Goal: Check status: Check status

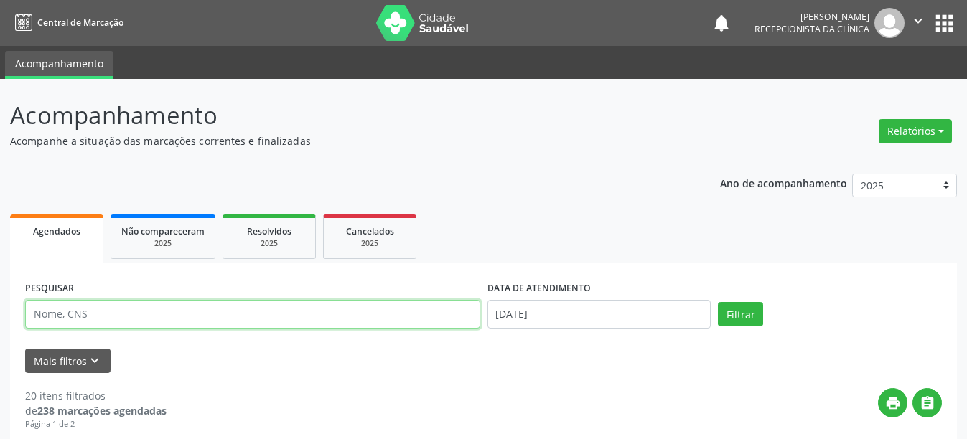
click at [127, 317] on input "text" at bounding box center [252, 314] width 455 height 29
click at [718, 302] on button "Filtrar" at bounding box center [740, 314] width 45 height 24
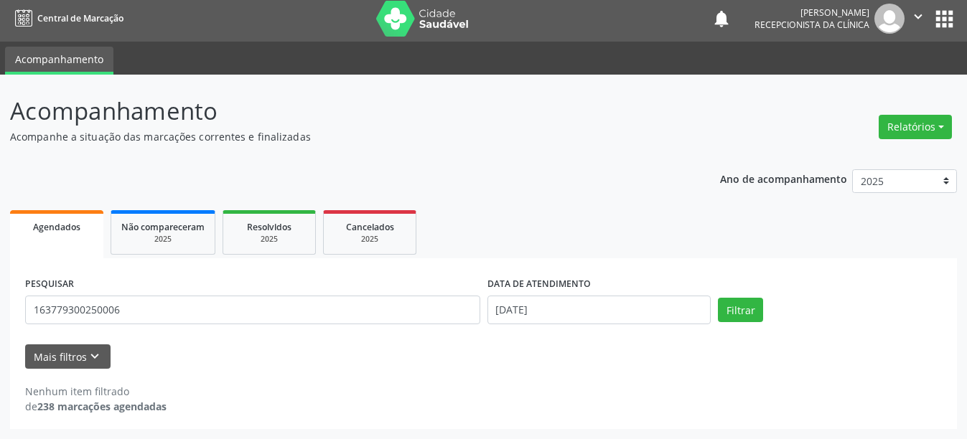
scroll to position [4, 0]
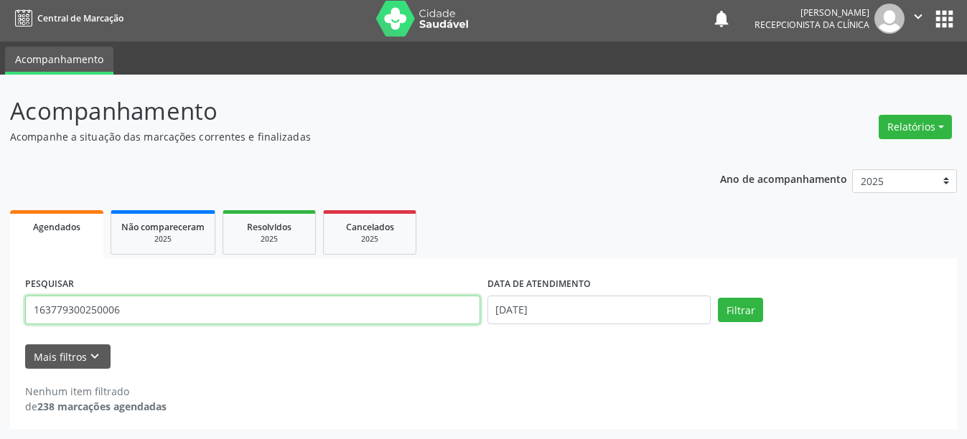
drag, startPoint x: 163, startPoint y: 311, endPoint x: 18, endPoint y: 298, distance: 145.6
click at [18, 298] on div "PESQUISAR 163779300250006 DATA DE ATENDIMENTO [DATE] Filtrar UNIDADE DE REFERÊN…" at bounding box center [483, 343] width 947 height 171
click at [718, 298] on button "Filtrar" at bounding box center [740, 310] width 45 height 24
drag, startPoint x: 92, startPoint y: 307, endPoint x: 0, endPoint y: 307, distance: 91.9
click at [0, 307] on div "Acompanhamento Acompanhe a situação das marcações correntes e finalizadas Relat…" at bounding box center [483, 257] width 967 height 365
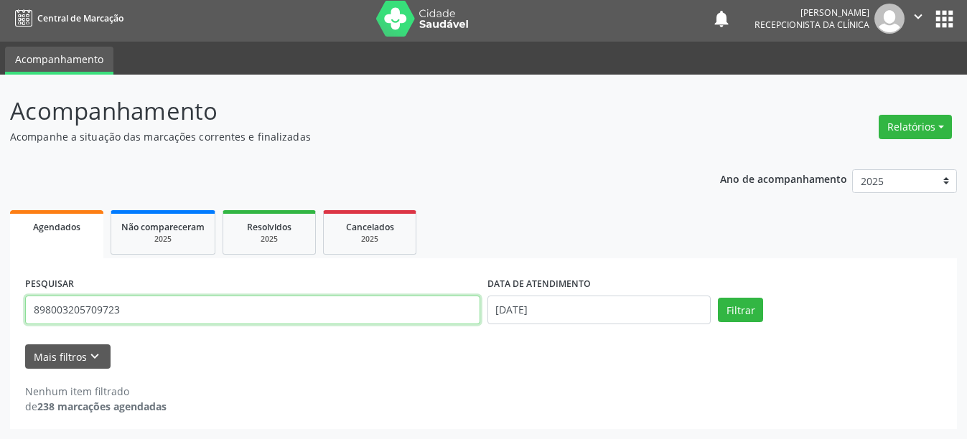
click at [718, 298] on button "Filtrar" at bounding box center [740, 310] width 45 height 24
drag, startPoint x: 136, startPoint y: 312, endPoint x: 27, endPoint y: 307, distance: 109.2
click at [27, 307] on input "898003205709723" at bounding box center [252, 310] width 455 height 29
click at [718, 298] on button "Filtrar" at bounding box center [740, 310] width 45 height 24
drag, startPoint x: 113, startPoint y: 312, endPoint x: 0, endPoint y: 308, distance: 113.5
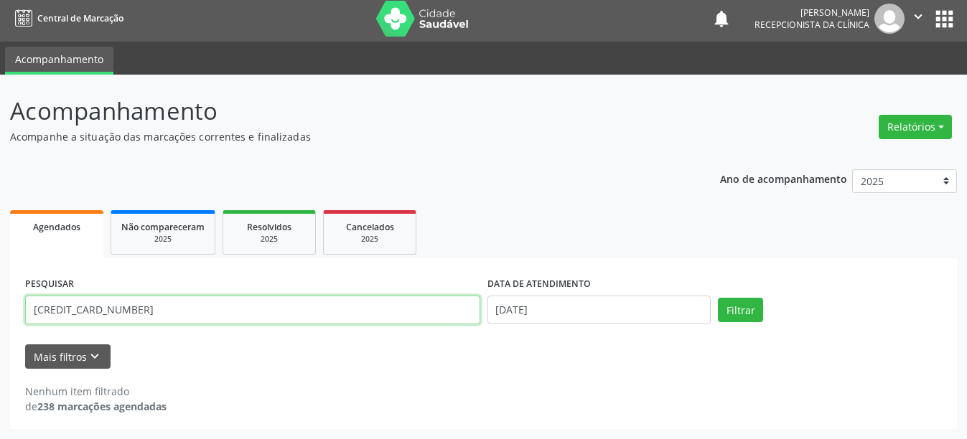
click at [0, 308] on div "Acompanhamento Acompanhe a situação das marcações correntes e finalizadas Relat…" at bounding box center [483, 257] width 967 height 365
click at [718, 298] on button "Filtrar" at bounding box center [740, 310] width 45 height 24
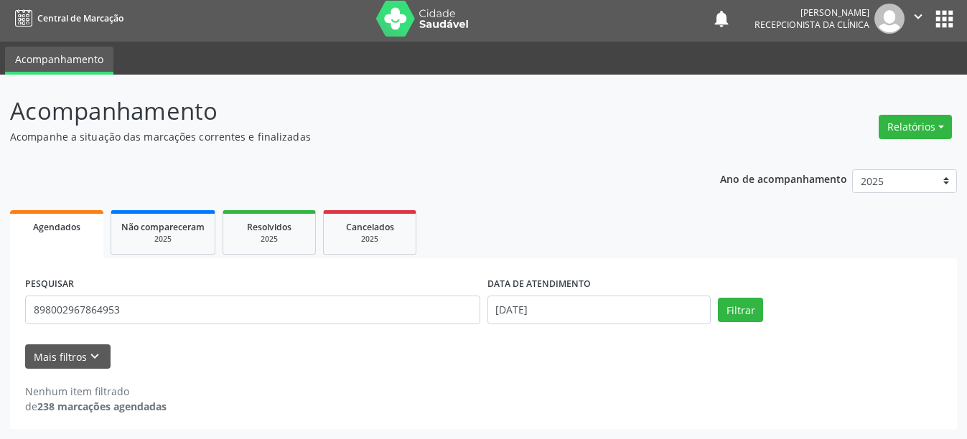
scroll to position [0, 0]
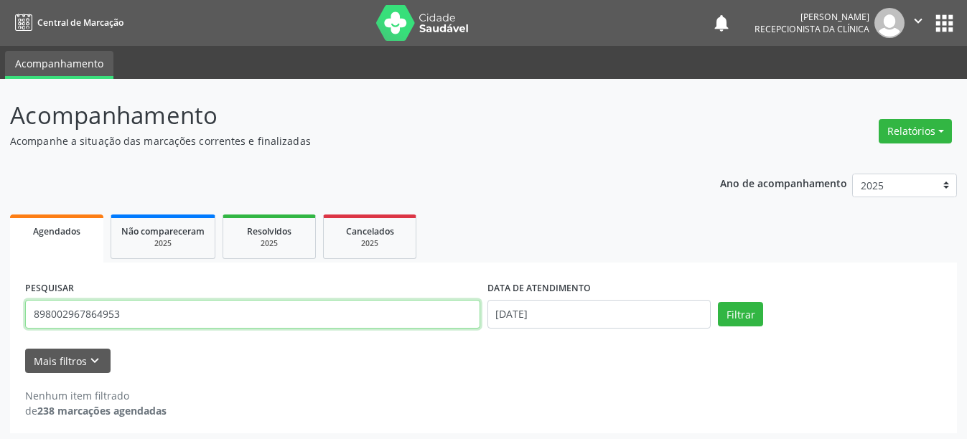
drag, startPoint x: 92, startPoint y: 311, endPoint x: 0, endPoint y: 312, distance: 91.9
click at [0, 312] on div "Acompanhamento Acompanhe a situação das marcações correntes e finalizadas Relat…" at bounding box center [483, 261] width 967 height 365
click at [718, 302] on button "Filtrar" at bounding box center [740, 314] width 45 height 24
drag, startPoint x: 139, startPoint y: 321, endPoint x: 6, endPoint y: 312, distance: 133.1
click at [6, 312] on div "Acompanhamento Acompanhe a situação das marcações correntes e finalizadas Relat…" at bounding box center [483, 261] width 967 height 365
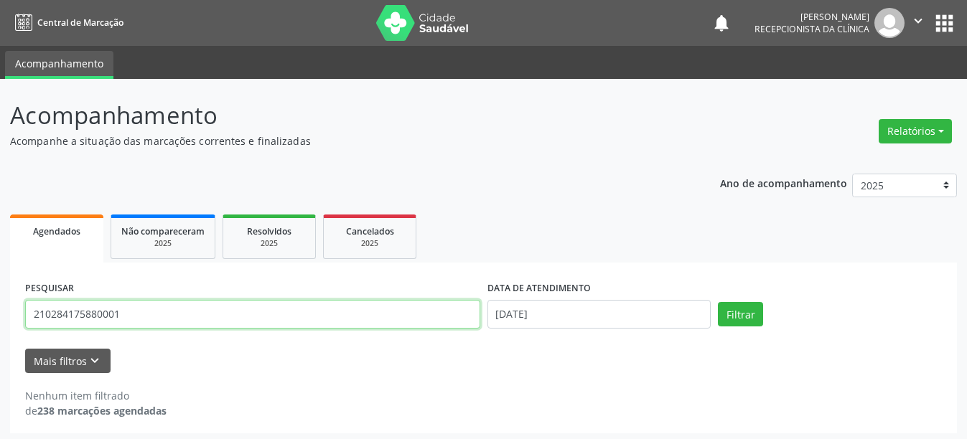
click at [718, 302] on button "Filtrar" at bounding box center [740, 314] width 45 height 24
drag, startPoint x: 134, startPoint y: 312, endPoint x: 7, endPoint y: 304, distance: 126.6
click at [7, 304] on div "Acompanhamento Acompanhe a situação das marcações correntes e finalizadas Relat…" at bounding box center [483, 261] width 967 height 365
click at [718, 302] on button "Filtrar" at bounding box center [740, 314] width 45 height 24
drag, startPoint x: 154, startPoint y: 313, endPoint x: 14, endPoint y: 305, distance: 140.2
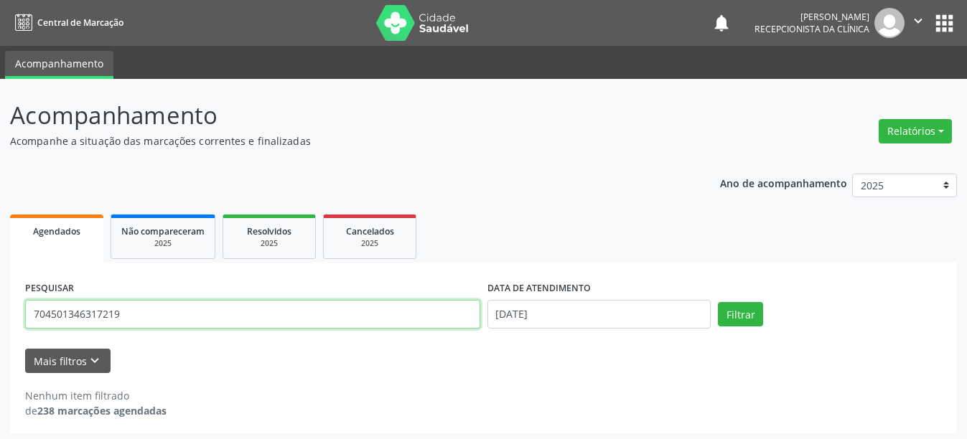
click at [14, 305] on div "PESQUISAR 704501346317219 DATA DE ATENDIMENTO [DATE] Filtrar UNIDADE DE REFERÊN…" at bounding box center [483, 348] width 947 height 171
click at [718, 302] on button "Filtrar" at bounding box center [740, 314] width 45 height 24
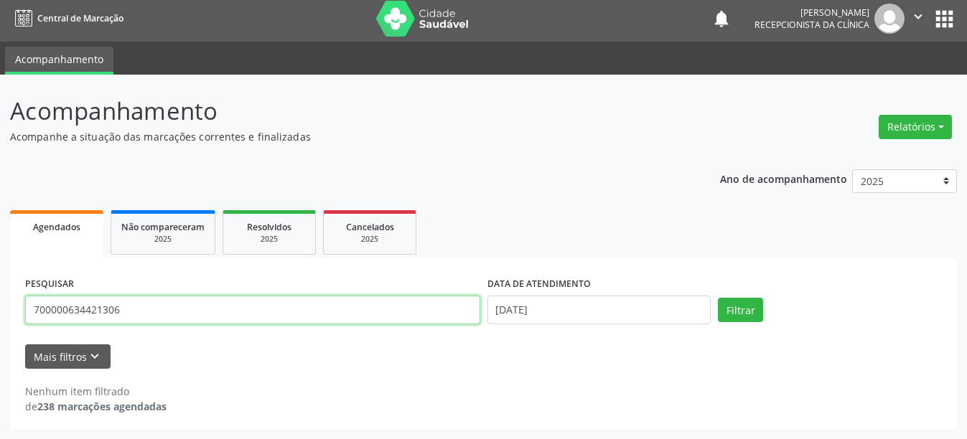
drag, startPoint x: 159, startPoint y: 309, endPoint x: 0, endPoint y: 298, distance: 159.0
click at [0, 298] on div "Acompanhamento Acompanhe a situação das marcações correntes e finalizadas Relat…" at bounding box center [483, 257] width 967 height 365
click at [718, 298] on button "Filtrar" at bounding box center [740, 310] width 45 height 24
drag, startPoint x: 67, startPoint y: 305, endPoint x: 10, endPoint y: 305, distance: 56.7
click at [10, 305] on div "PESQUISAR 701007850691299 DATA DE ATENDIMENTO [DATE] Filtrar UNIDADE DE REFERÊN…" at bounding box center [483, 343] width 947 height 171
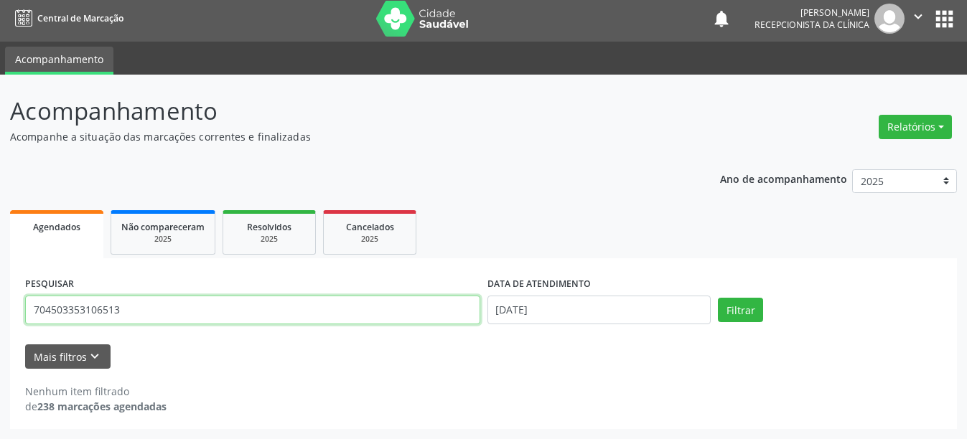
click at [718, 298] on button "Filtrar" at bounding box center [740, 310] width 45 height 24
drag, startPoint x: 134, startPoint y: 306, endPoint x: 1, endPoint y: 337, distance: 137.0
click at [0, 337] on div "Acompanhamento Acompanhe a situação das marcações correntes e finalizadas Relat…" at bounding box center [483, 257] width 967 height 365
click at [718, 298] on button "Filtrar" at bounding box center [740, 310] width 45 height 24
drag, startPoint x: 126, startPoint y: 304, endPoint x: 0, endPoint y: 300, distance: 125.7
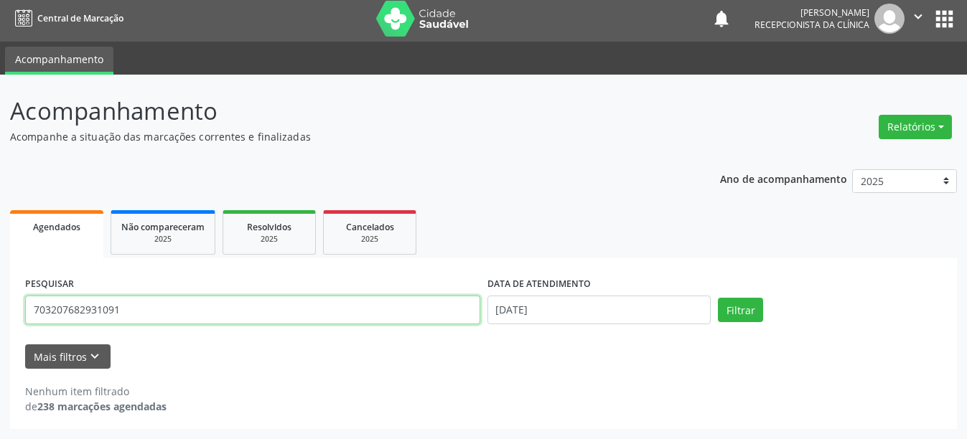
click at [0, 300] on div "Acompanhamento Acompanhe a situação das marcações correntes e finalizadas Relat…" at bounding box center [483, 257] width 967 height 365
click at [718, 298] on button "Filtrar" at bounding box center [740, 310] width 45 height 24
drag, startPoint x: 158, startPoint y: 299, endPoint x: 0, endPoint y: 307, distance: 158.1
click at [0, 307] on div "Acompanhamento Acompanhe a situação das marcações correntes e finalizadas Relat…" at bounding box center [483, 257] width 967 height 365
click at [718, 298] on button "Filtrar" at bounding box center [740, 310] width 45 height 24
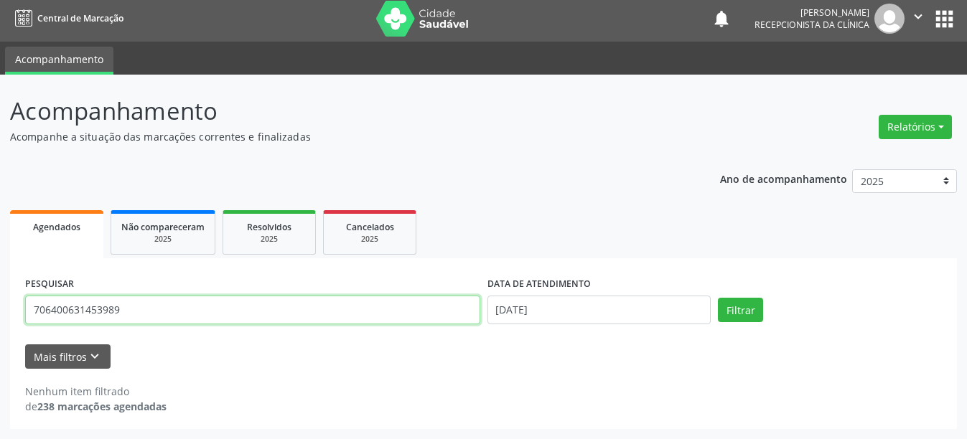
drag, startPoint x: 79, startPoint y: 314, endPoint x: 4, endPoint y: 315, distance: 75.4
click at [4, 315] on div "Acompanhamento Acompanhe a situação das marcações correntes e finalizadas Relat…" at bounding box center [483, 257] width 967 height 365
click at [718, 298] on button "Filtrar" at bounding box center [740, 310] width 45 height 24
drag, startPoint x: 195, startPoint y: 306, endPoint x: 12, endPoint y: 299, distance: 182.4
click at [12, 299] on div "PESQUISAR 131179064510003 DATA DE ATENDIMENTO [DATE] Filtrar UNIDADE DE REFERÊN…" at bounding box center [483, 343] width 947 height 171
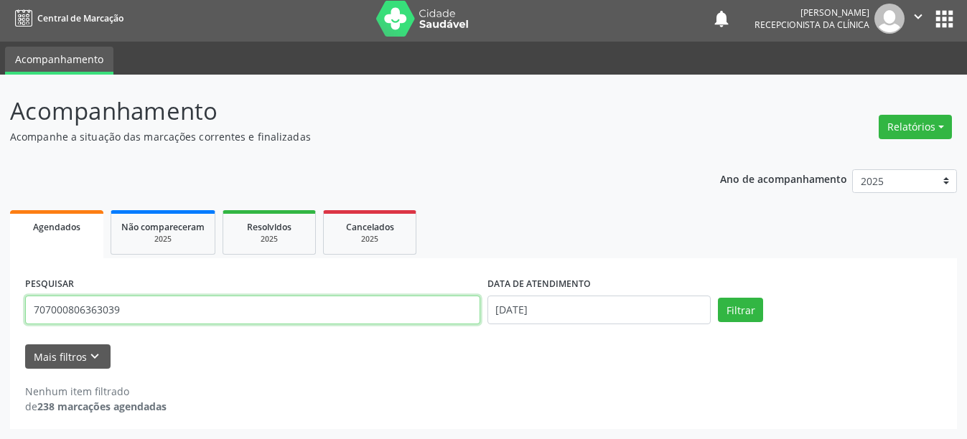
click at [718, 298] on button "Filtrar" at bounding box center [740, 310] width 45 height 24
drag, startPoint x: 142, startPoint y: 301, endPoint x: 0, endPoint y: 301, distance: 142.1
click at [0, 301] on div "Acompanhamento Acompanhe a situação das marcações correntes e finalizadas Relat…" at bounding box center [483, 257] width 967 height 365
click at [718, 298] on button "Filtrar" at bounding box center [740, 310] width 45 height 24
drag, startPoint x: 134, startPoint y: 306, endPoint x: 21, endPoint y: 302, distance: 113.5
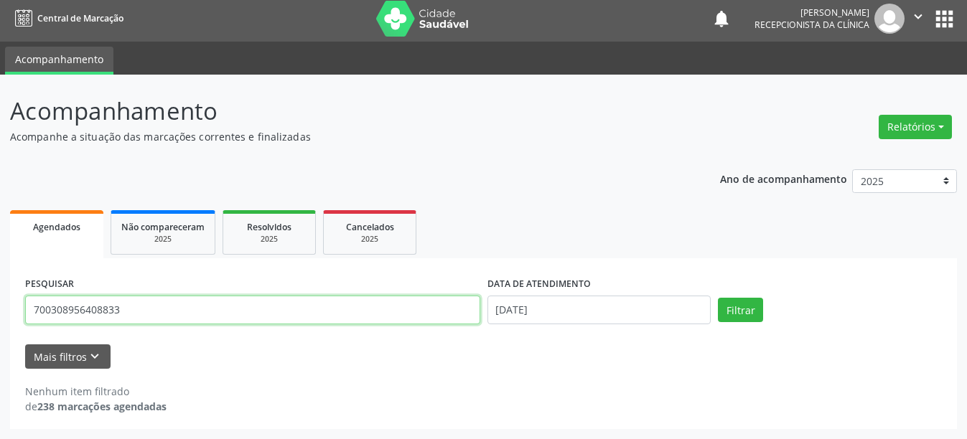
click at [21, 302] on div "PESQUISAR 700308956408833 DATA DE ATENDIMENTO [DATE] Filtrar UNIDADE DE REFERÊN…" at bounding box center [483, 343] width 947 height 171
type input "162032787190002"
click at [718, 298] on button "Filtrar" at bounding box center [740, 310] width 45 height 24
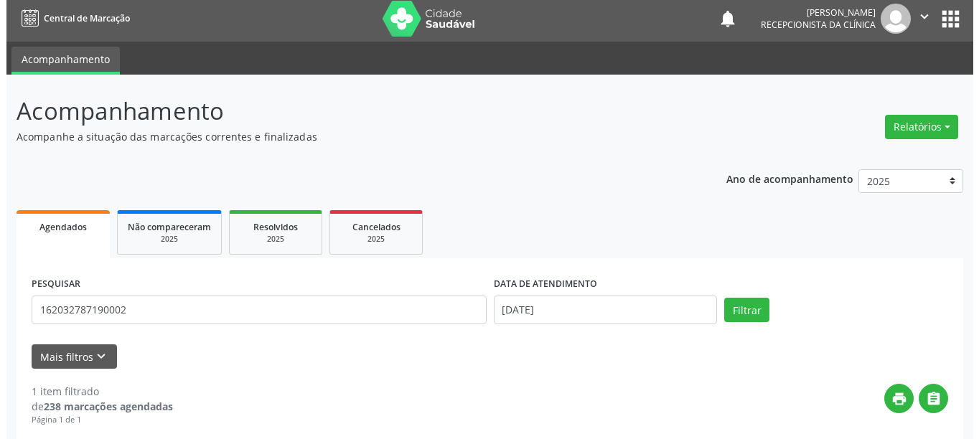
scroll to position [210, 0]
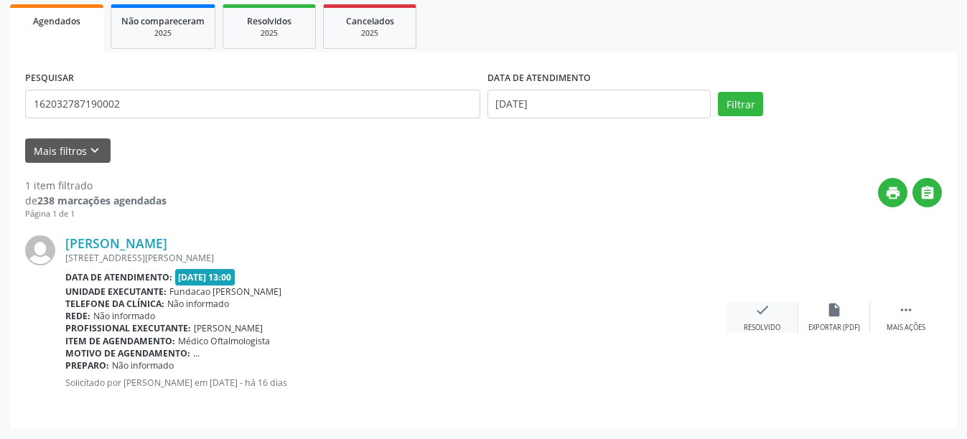
click at [777, 317] on div "check Resolvido" at bounding box center [762, 317] width 72 height 31
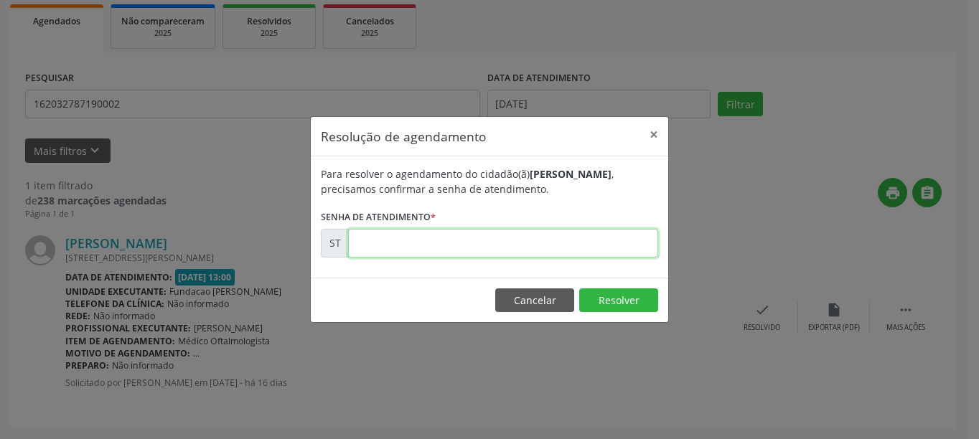
click at [459, 245] on input "text" at bounding box center [503, 243] width 310 height 29
type input "00020872"
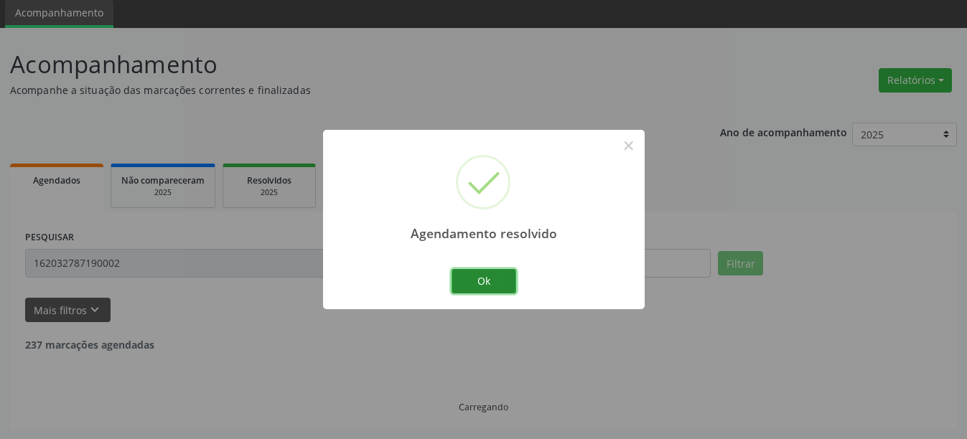
click at [500, 275] on button "Ok" at bounding box center [483, 281] width 65 height 24
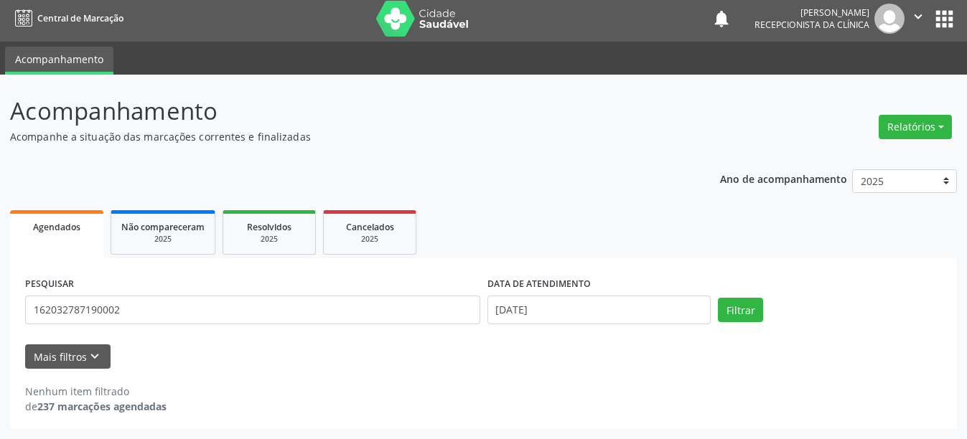
scroll to position [4, 0]
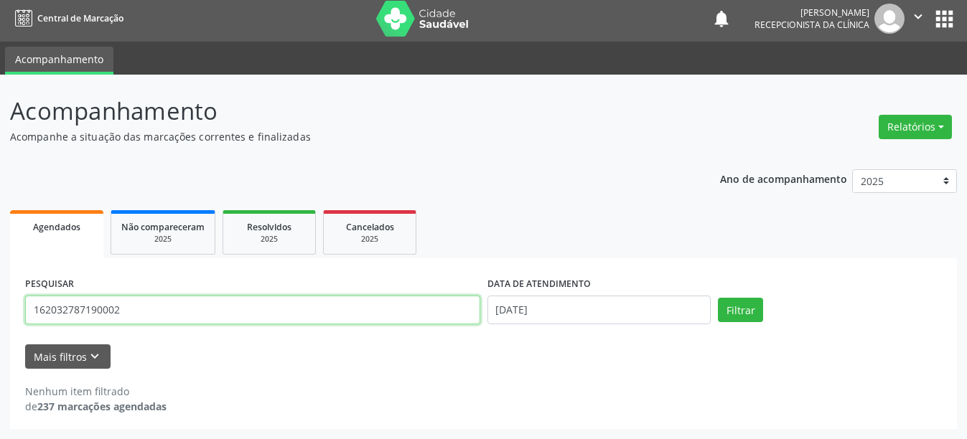
drag, startPoint x: 159, startPoint y: 307, endPoint x: 0, endPoint y: 292, distance: 159.3
click at [0, 292] on div "Acompanhamento Acompanhe a situação das marcações correntes e finalizadas Relat…" at bounding box center [483, 257] width 967 height 365
type input "898005820604972"
click at [718, 298] on button "Filtrar" at bounding box center [740, 310] width 45 height 24
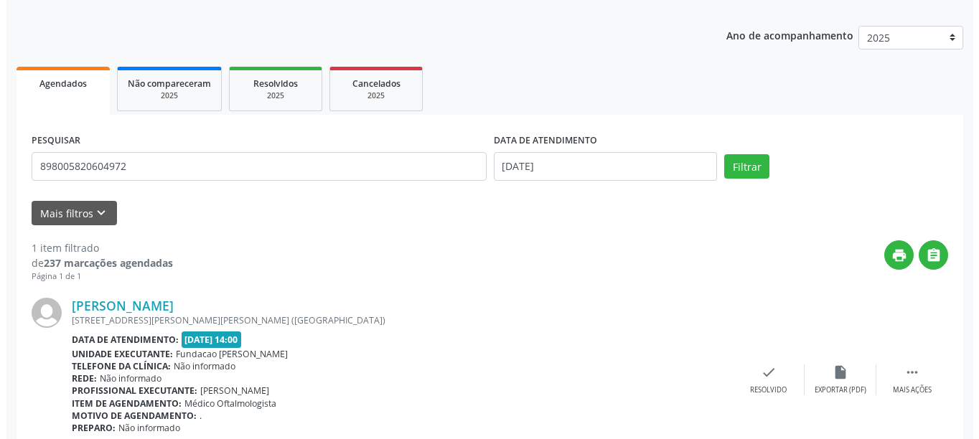
scroll to position [210, 0]
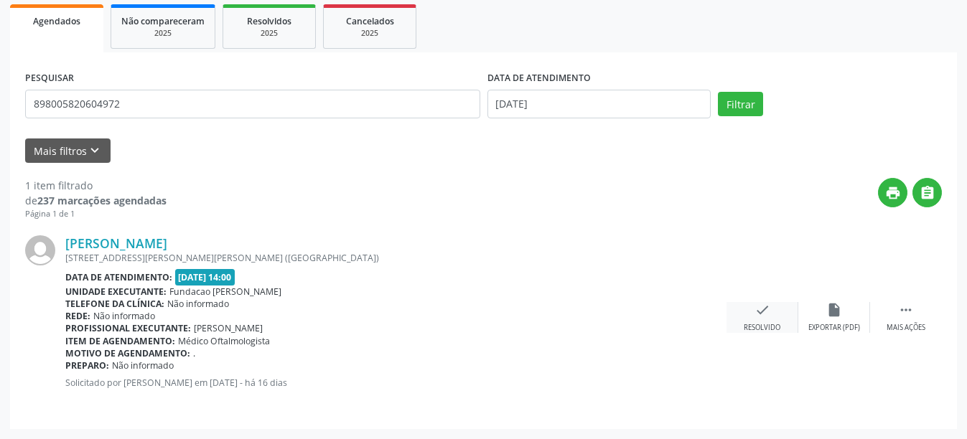
click at [761, 306] on icon "check" at bounding box center [762, 310] width 16 height 16
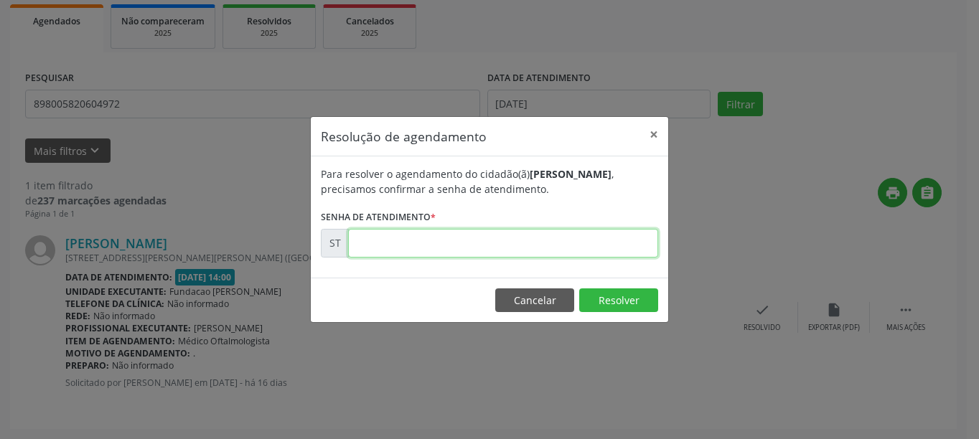
click at [457, 246] on input "text" at bounding box center [503, 243] width 310 height 29
type input "00020951"
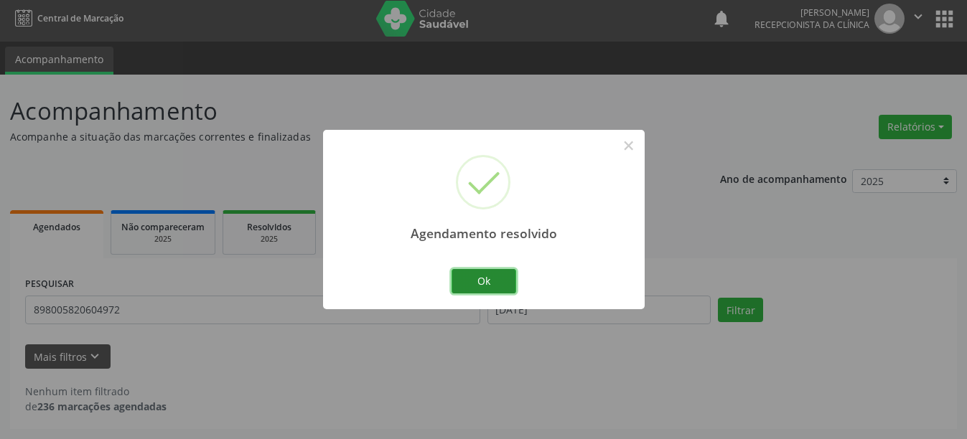
click at [456, 271] on button "Ok" at bounding box center [483, 281] width 65 height 24
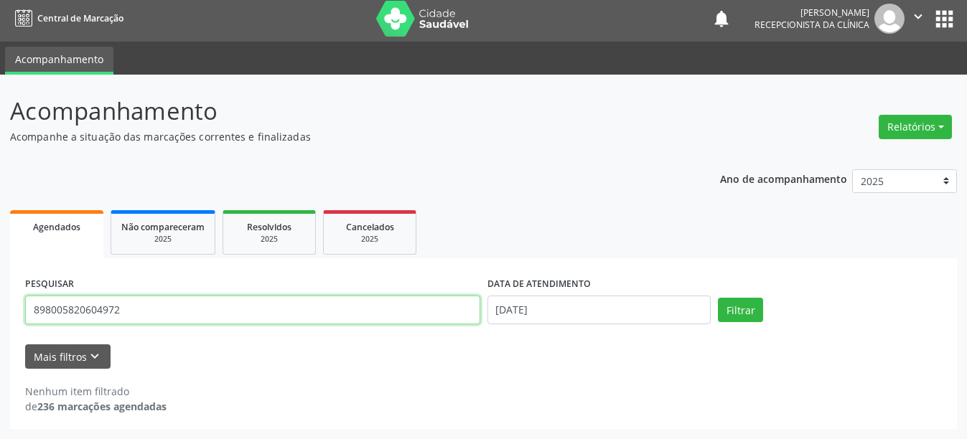
drag, startPoint x: 128, startPoint y: 303, endPoint x: 0, endPoint y: 303, distance: 128.5
click at [0, 303] on div "Acompanhamento Acompanhe a situação das marcações correntes e finalizadas Relat…" at bounding box center [483, 257] width 967 height 365
type input "160285792120003"
click at [718, 298] on button "Filtrar" at bounding box center [740, 310] width 45 height 24
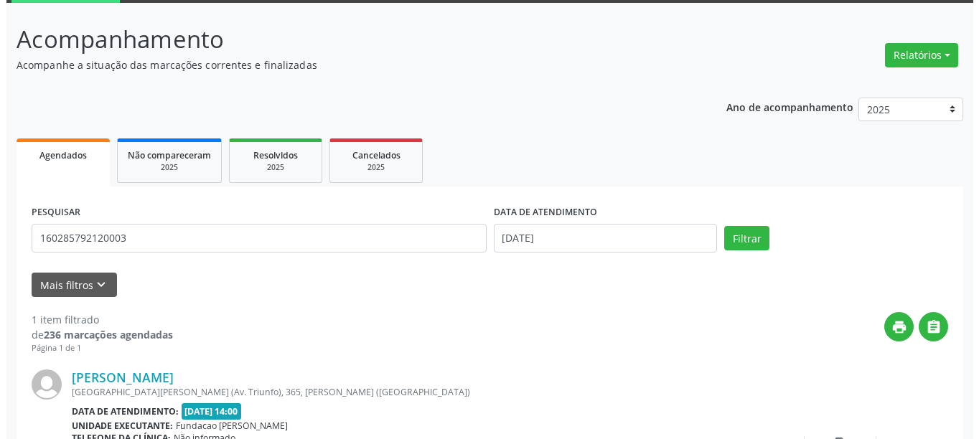
scroll to position [210, 0]
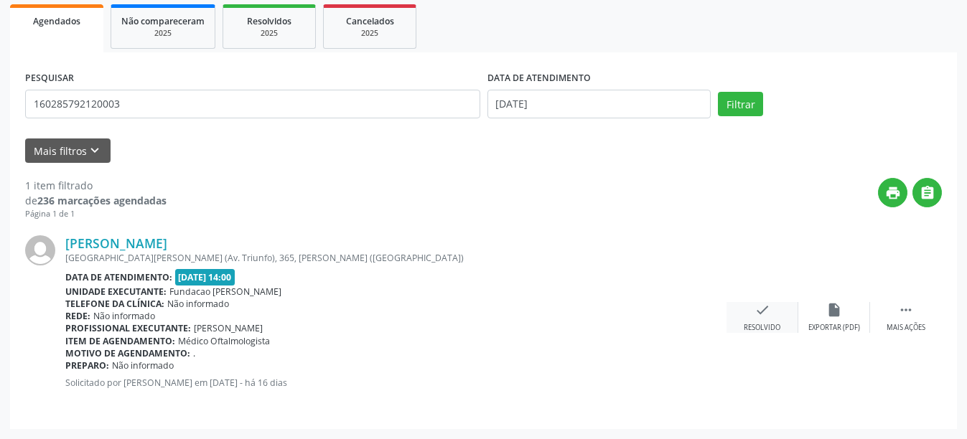
click at [764, 315] on icon "check" at bounding box center [762, 310] width 16 height 16
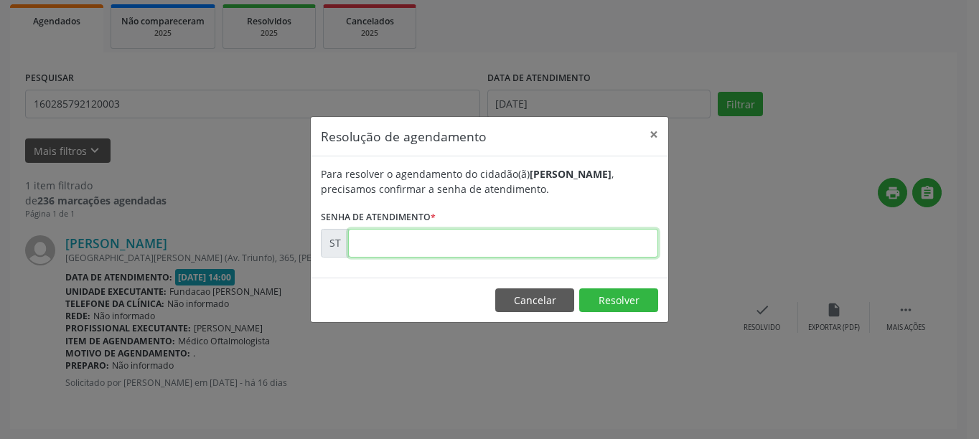
click at [470, 248] on input "text" at bounding box center [503, 243] width 310 height 29
type input "00020950"
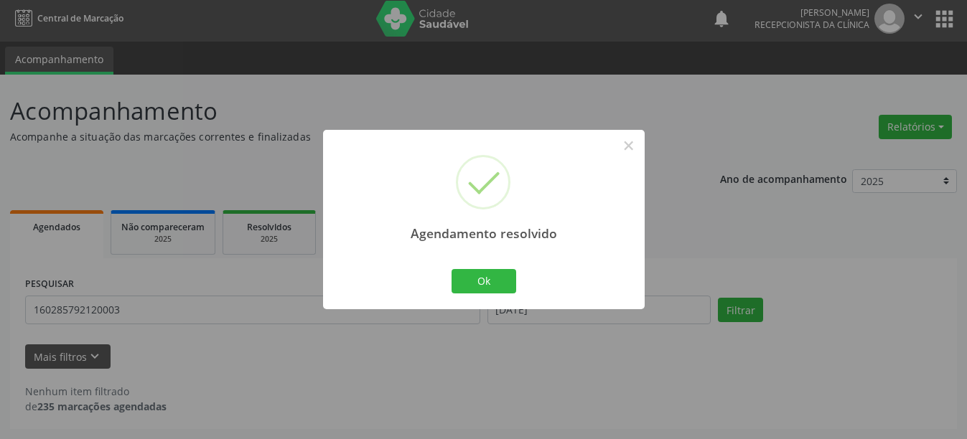
scroll to position [4, 0]
drag, startPoint x: 497, startPoint y: 283, endPoint x: 485, endPoint y: 282, distance: 12.9
click at [490, 282] on button "Ok" at bounding box center [483, 281] width 65 height 24
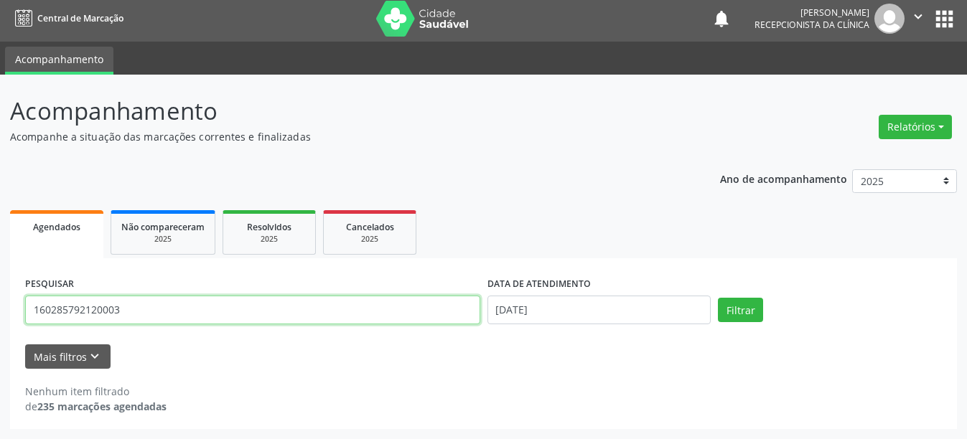
drag, startPoint x: 156, startPoint y: 300, endPoint x: 4, endPoint y: 306, distance: 151.6
click at [4, 306] on div "Acompanhamento Acompanhe a situação das marcações correntes e finalizadas Relat…" at bounding box center [483, 257] width 967 height 365
type input "160947189180003"
click at [718, 298] on button "Filtrar" at bounding box center [740, 310] width 45 height 24
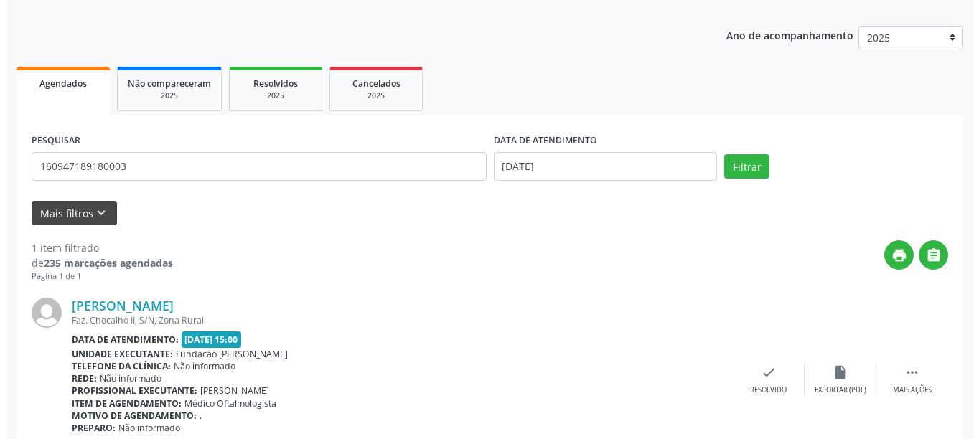
scroll to position [210, 0]
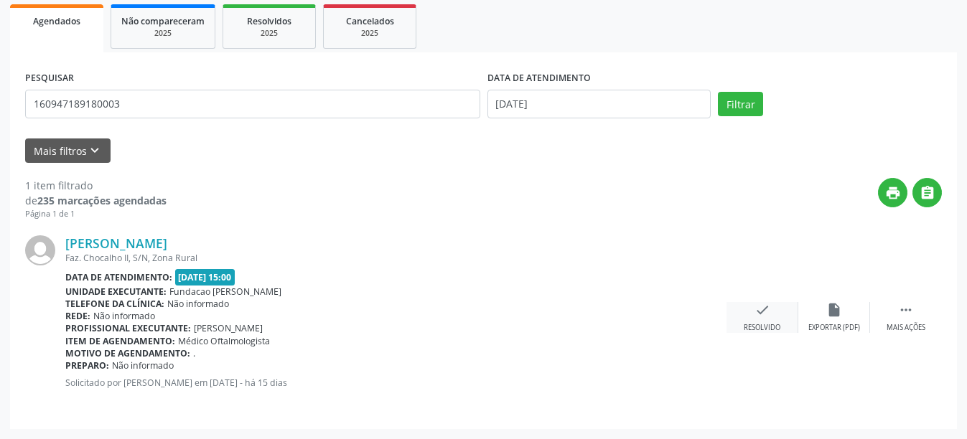
click at [749, 316] on div "check Resolvido" at bounding box center [762, 317] width 72 height 31
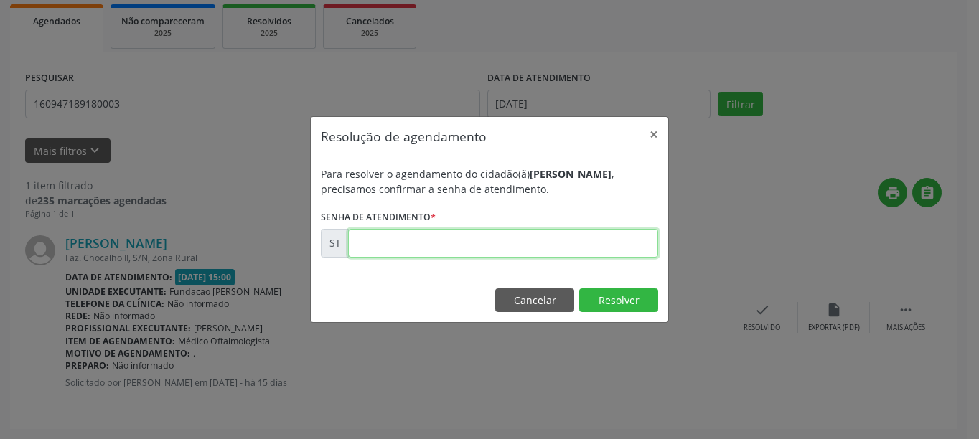
click at [542, 253] on input "text" at bounding box center [503, 243] width 310 height 29
type input "00021100"
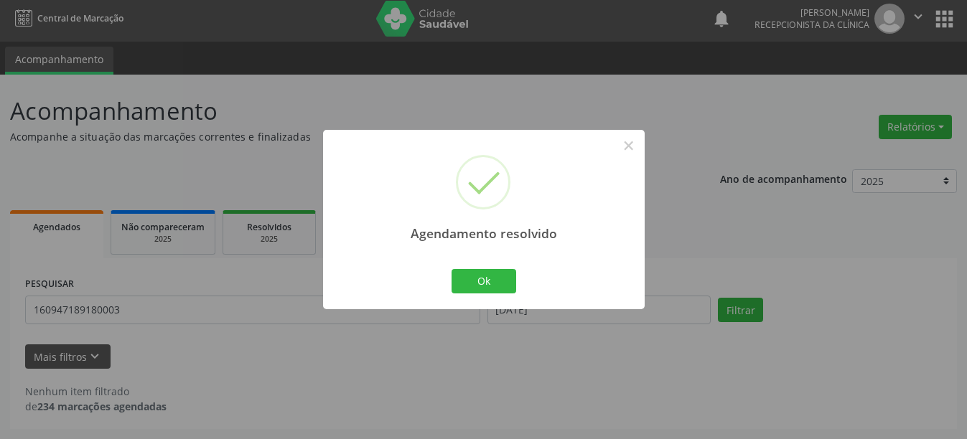
scroll to position [4, 0]
click at [505, 277] on button "Ok" at bounding box center [483, 281] width 65 height 24
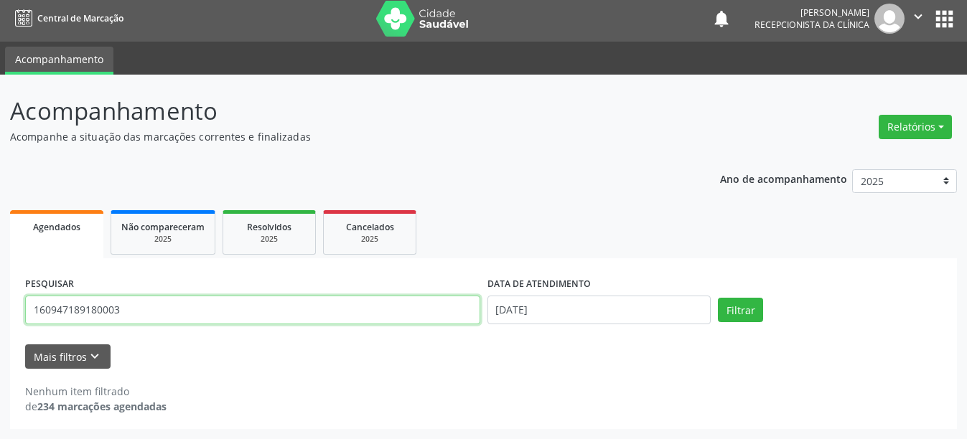
drag, startPoint x: 136, startPoint y: 314, endPoint x: 0, endPoint y: 307, distance: 135.8
click at [0, 307] on div "Acompanhamento Acompanhe a situação das marcações correntes e finalizadas Relat…" at bounding box center [483, 257] width 967 height 365
type input "700003352061909"
click at [718, 298] on button "Filtrar" at bounding box center [740, 310] width 45 height 24
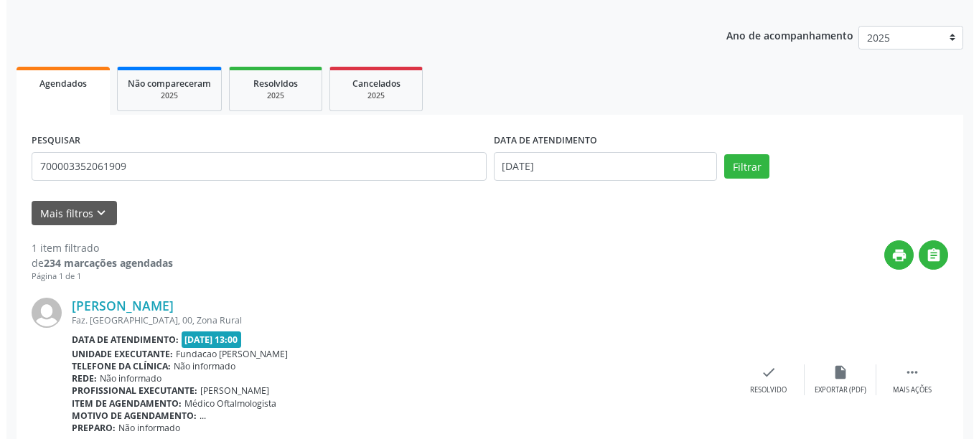
scroll to position [210, 0]
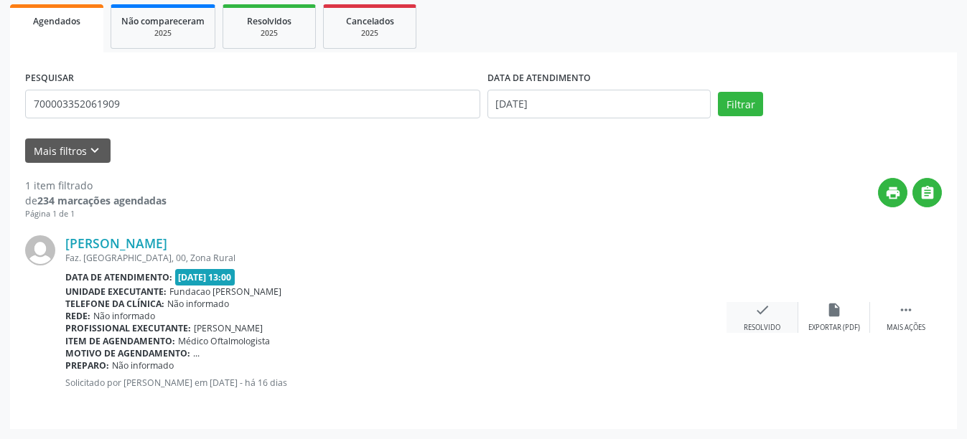
click at [770, 309] on div "check Resolvido" at bounding box center [762, 317] width 72 height 31
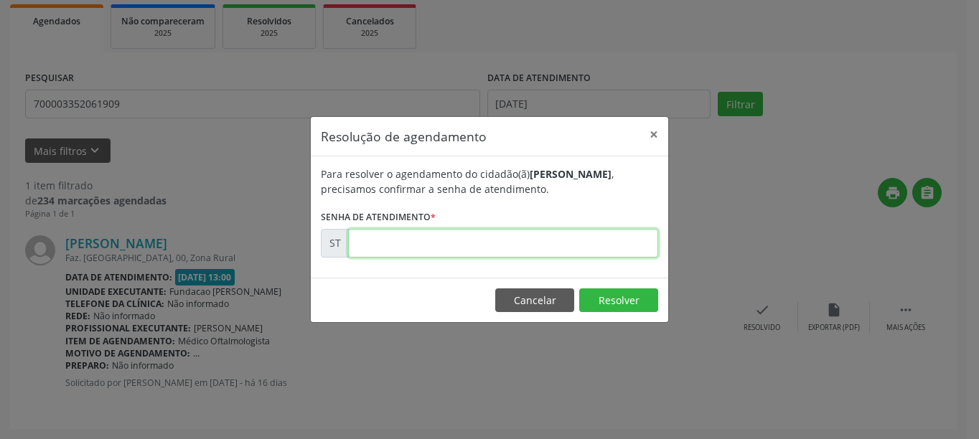
click at [554, 246] on input "text" at bounding box center [503, 243] width 310 height 29
type input "00020867"
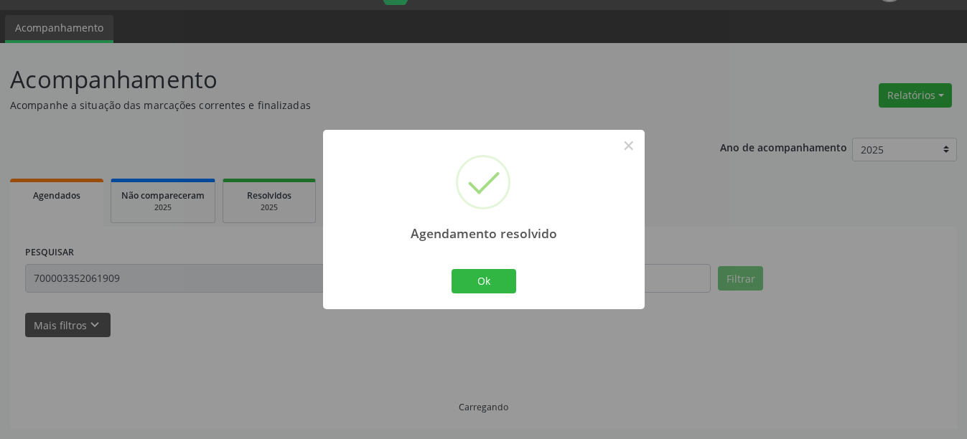
scroll to position [4, 0]
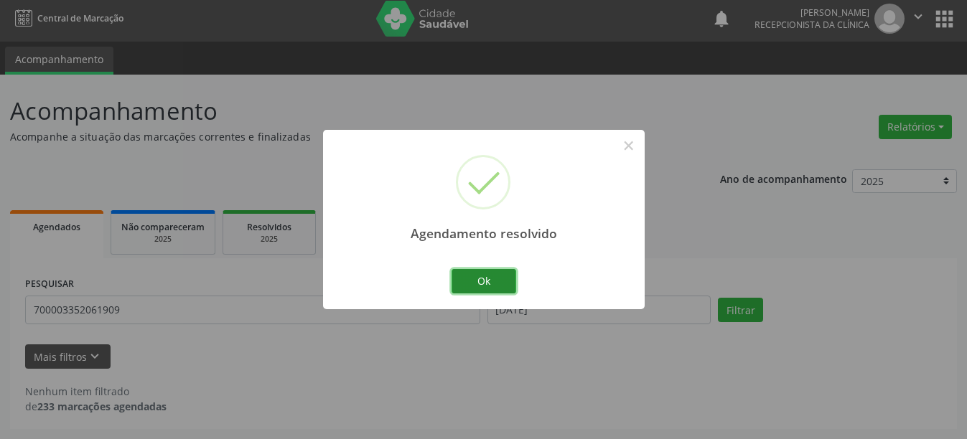
click at [505, 277] on button "Ok" at bounding box center [483, 281] width 65 height 24
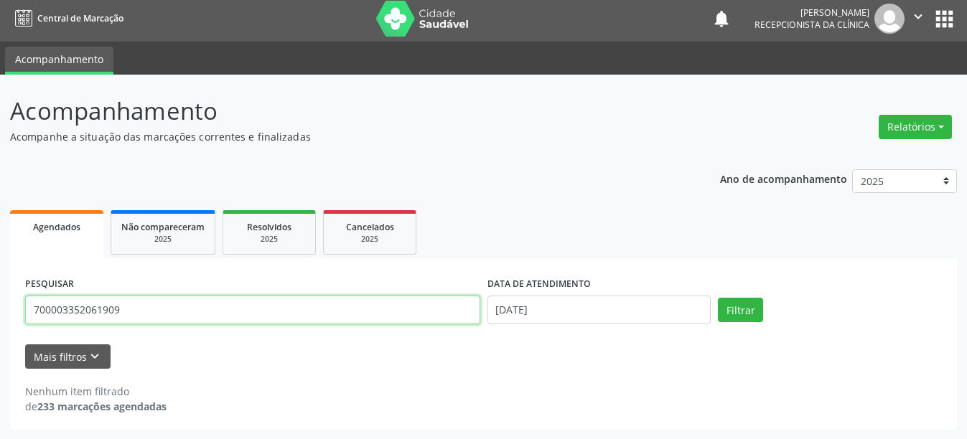
drag, startPoint x: 150, startPoint y: 317, endPoint x: 19, endPoint y: 309, distance: 130.9
click at [18, 307] on div "PESQUISAR 700003352061909 DATA DE ATENDIMENTO [DATE] Filtrar UNIDADE DE REFERÊN…" at bounding box center [483, 343] width 947 height 171
type input "700501112288554"
click at [718, 298] on button "Filtrar" at bounding box center [740, 310] width 45 height 24
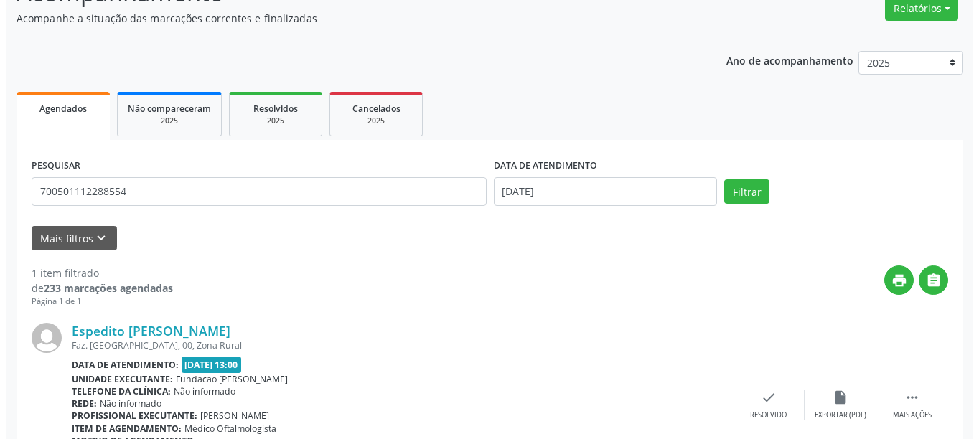
scroll to position [210, 0]
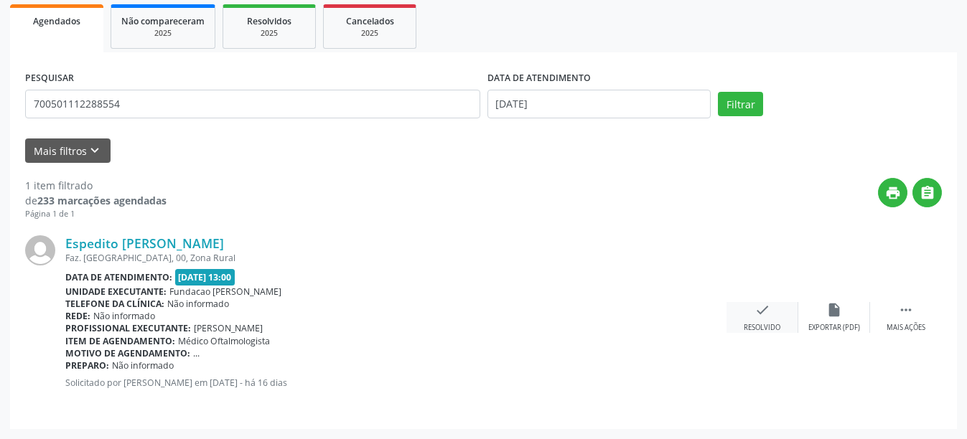
click at [762, 312] on icon "check" at bounding box center [762, 310] width 16 height 16
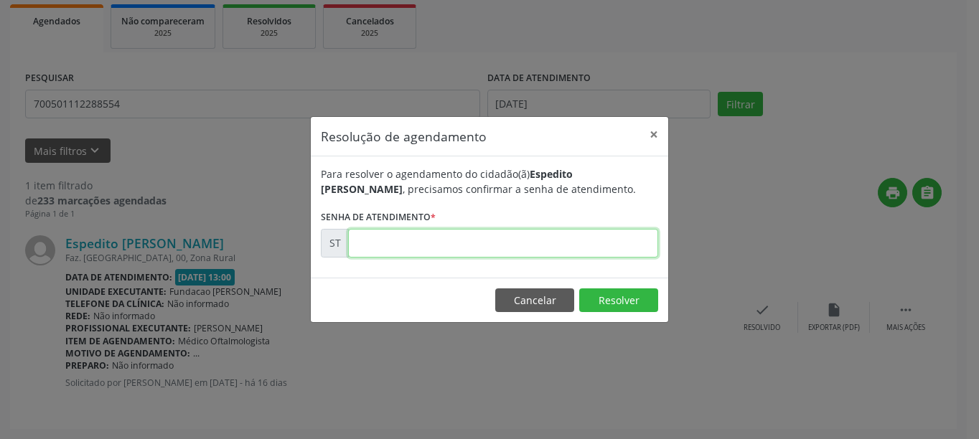
click at [554, 244] on input "text" at bounding box center [503, 243] width 310 height 29
type input "00020864"
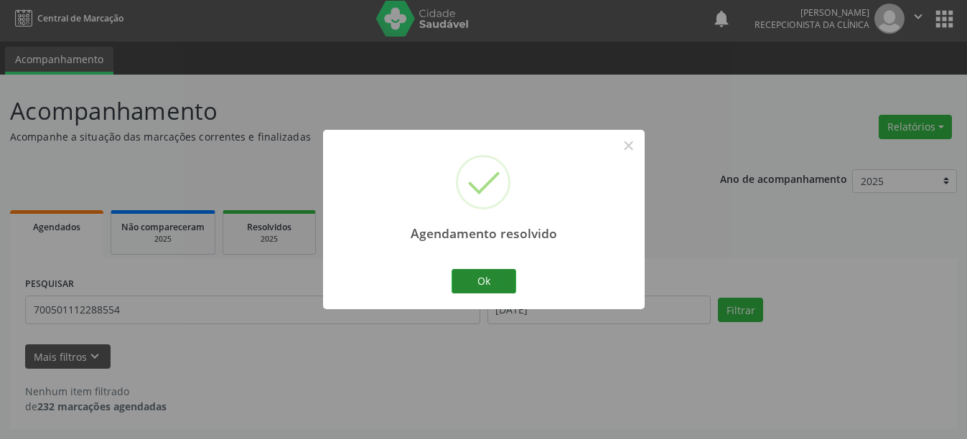
scroll to position [4, 0]
click at [507, 281] on button "Ok" at bounding box center [483, 281] width 65 height 24
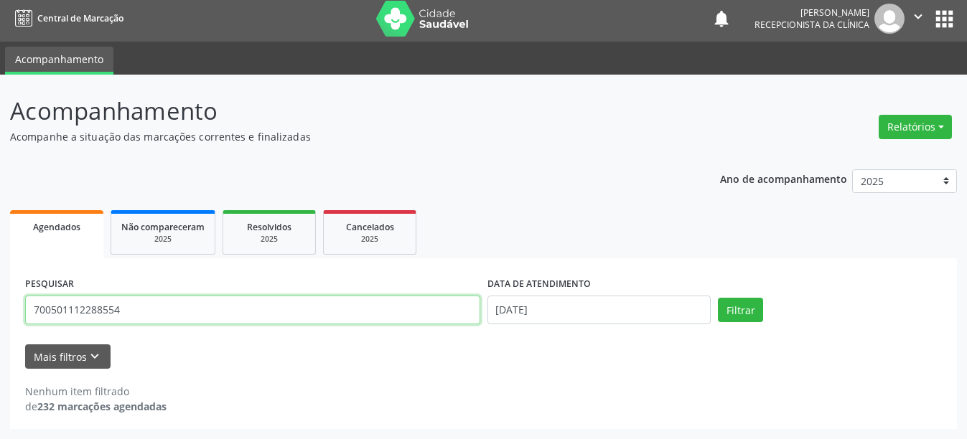
drag, startPoint x: 137, startPoint y: 309, endPoint x: 0, endPoint y: 304, distance: 137.2
click at [0, 304] on div "Acompanhamento Acompanhe a situação das marcações correntes e finalizadas Relat…" at bounding box center [483, 257] width 967 height 365
click at [718, 298] on button "Filtrar" at bounding box center [740, 310] width 45 height 24
drag, startPoint x: 177, startPoint y: 307, endPoint x: 24, endPoint y: 303, distance: 152.2
click at [24, 303] on div "PESQUISAR 702908505271970" at bounding box center [253, 303] width 462 height 61
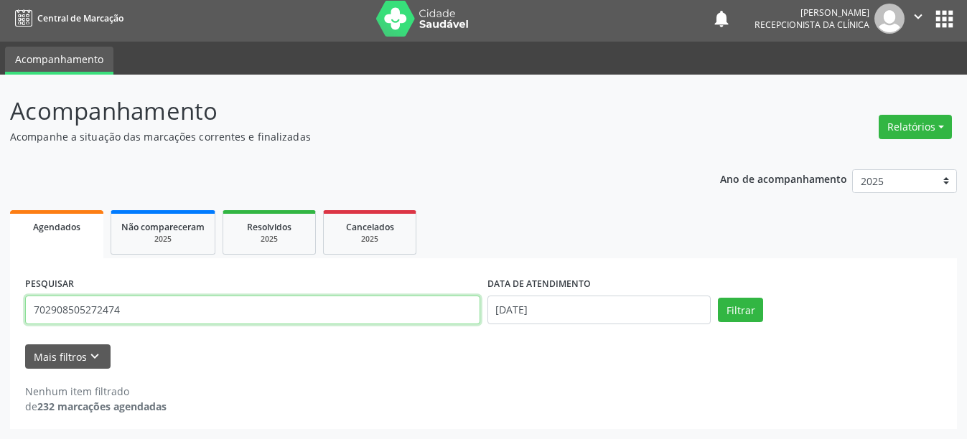
type input "702908505272474"
click at [718, 298] on button "Filtrar" at bounding box center [740, 310] width 45 height 24
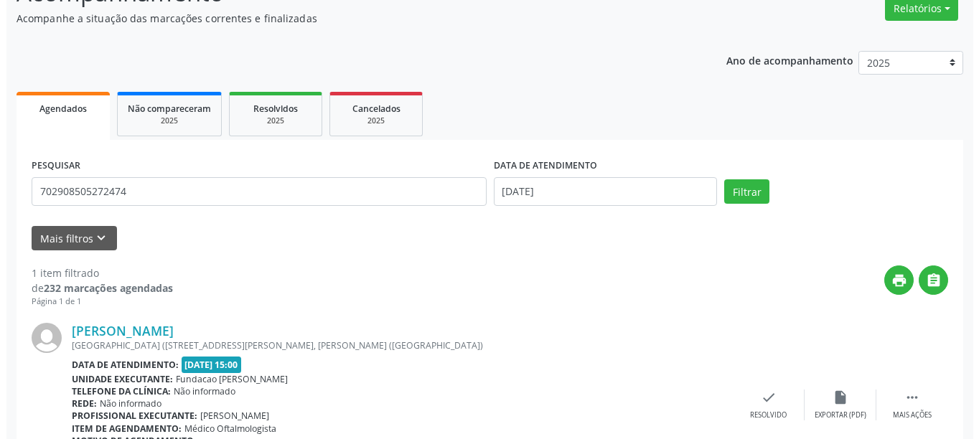
scroll to position [210, 0]
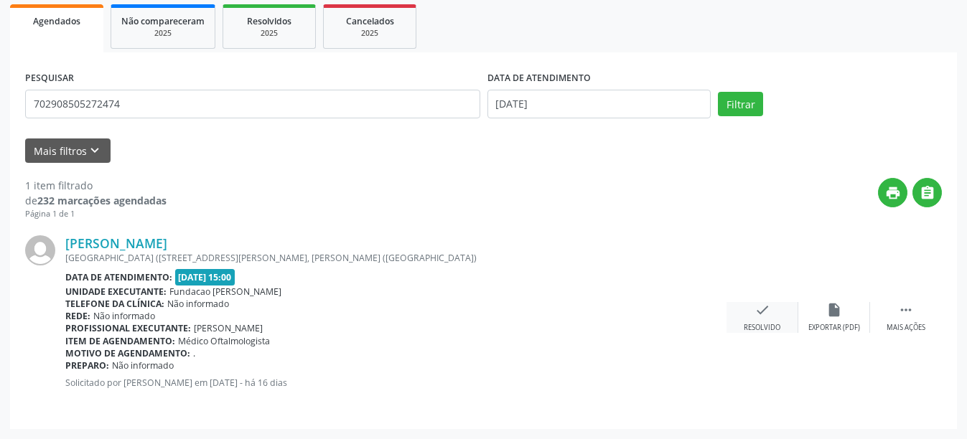
click at [752, 314] on div "check Resolvido" at bounding box center [762, 317] width 72 height 31
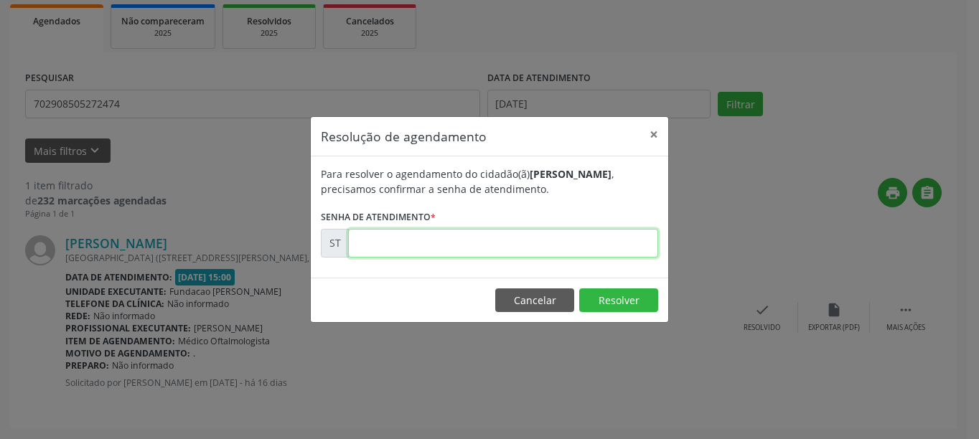
click at [489, 241] on input "text" at bounding box center [503, 243] width 310 height 29
type input "00020961"
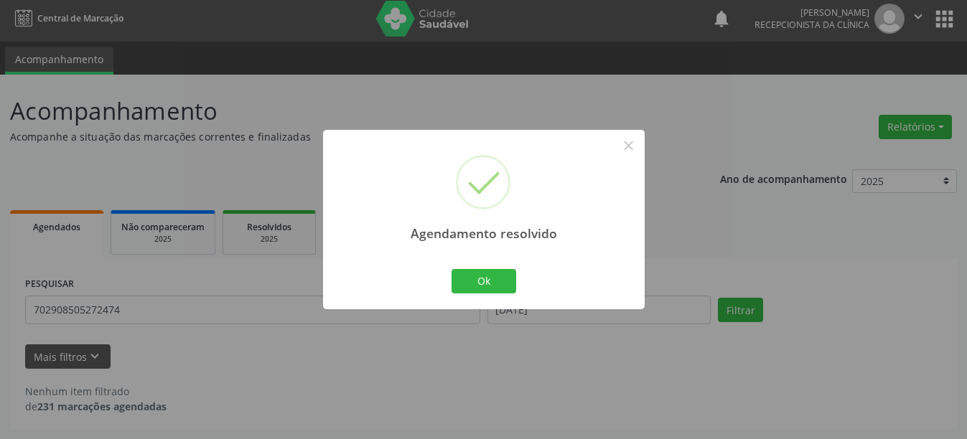
scroll to position [4, 0]
click at [511, 285] on button "Ok" at bounding box center [483, 281] width 65 height 24
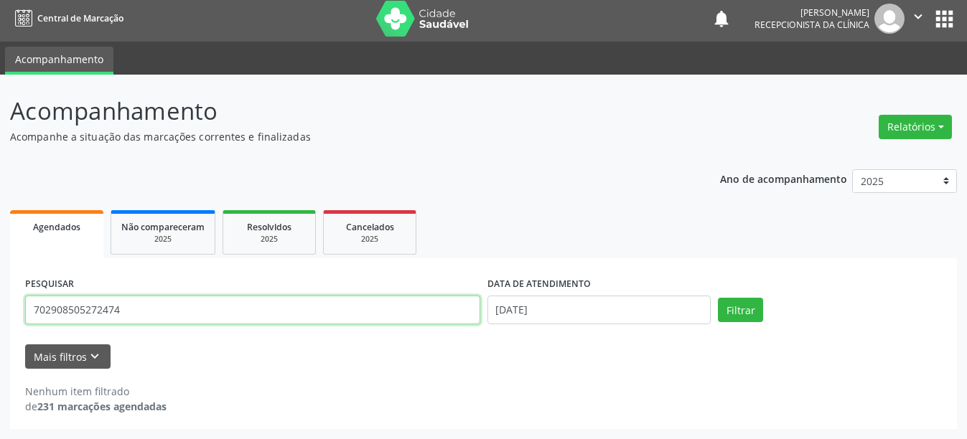
drag, startPoint x: 141, startPoint y: 304, endPoint x: 7, endPoint y: 312, distance: 133.8
click at [7, 312] on div "Acompanhamento Acompanhe a situação das marcações correntes e finalizadas Relat…" at bounding box center [483, 257] width 967 height 365
type input "705004052928852"
click at [718, 298] on button "Filtrar" at bounding box center [740, 310] width 45 height 24
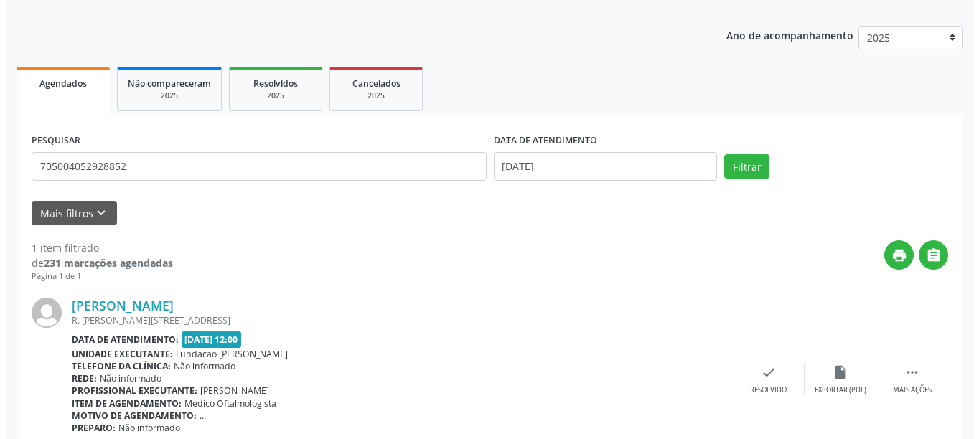
scroll to position [210, 0]
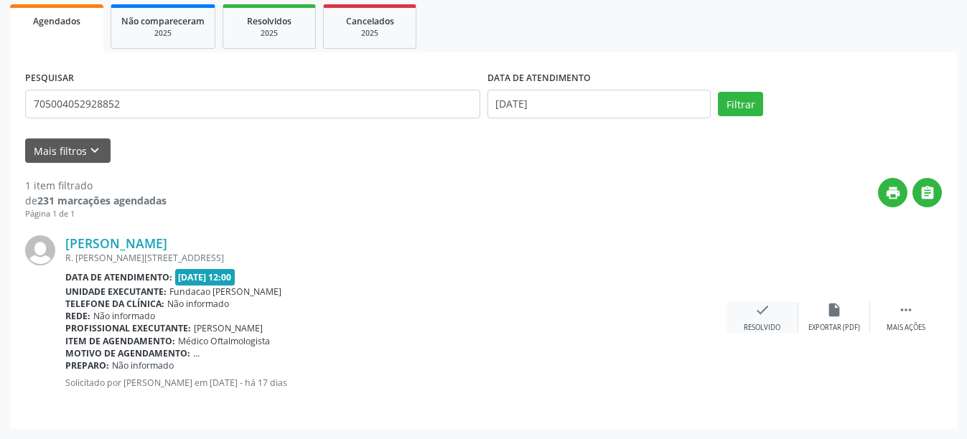
click at [760, 310] on icon "check" at bounding box center [762, 310] width 16 height 16
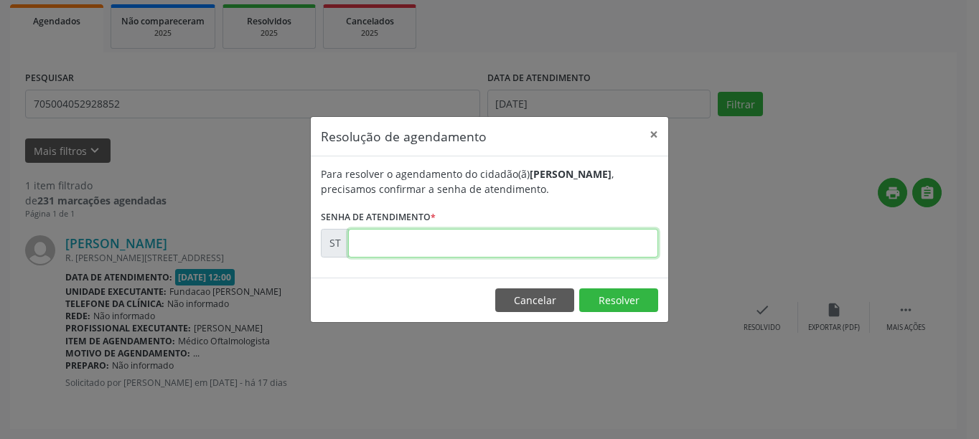
click at [491, 248] on input "text" at bounding box center [503, 243] width 310 height 29
type input "00020621"
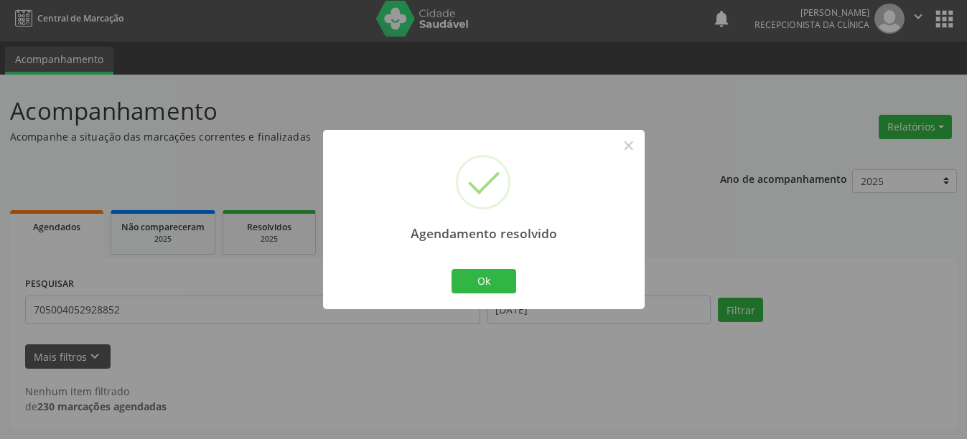
scroll to position [4, 0]
click at [491, 287] on button "Ok" at bounding box center [483, 281] width 65 height 24
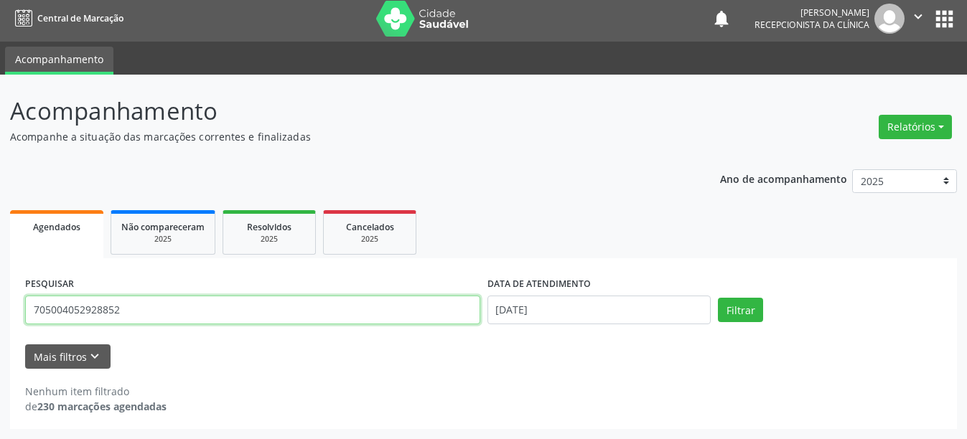
drag, startPoint x: 111, startPoint y: 309, endPoint x: 33, endPoint y: 307, distance: 77.6
click at [33, 307] on input "705004052928852" at bounding box center [252, 310] width 455 height 29
type input "708404757851762"
click at [718, 298] on button "Filtrar" at bounding box center [740, 310] width 45 height 24
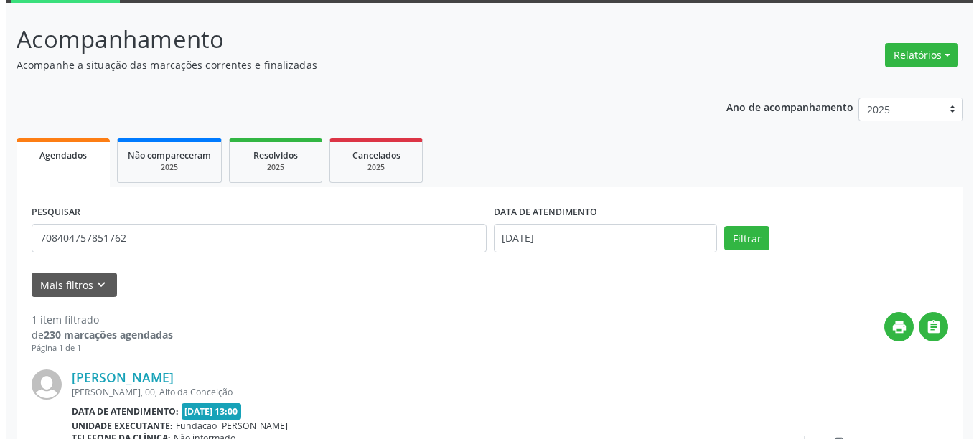
scroll to position [210, 0]
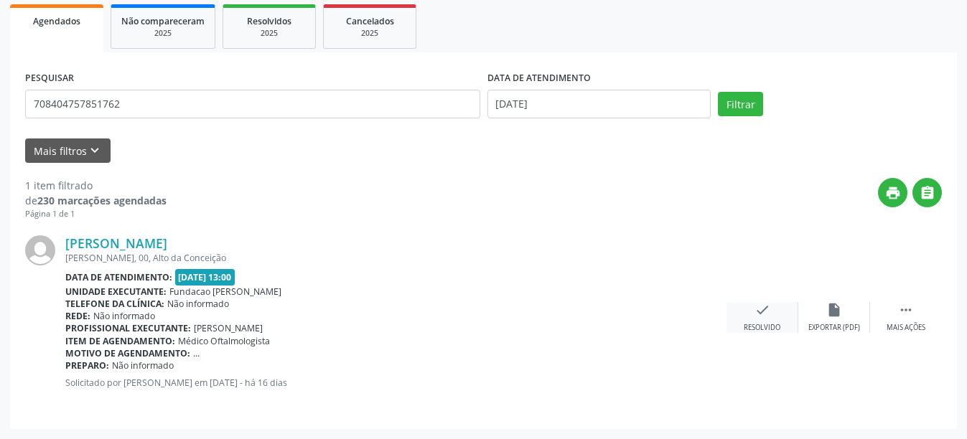
click at [757, 314] on icon "check" at bounding box center [762, 310] width 16 height 16
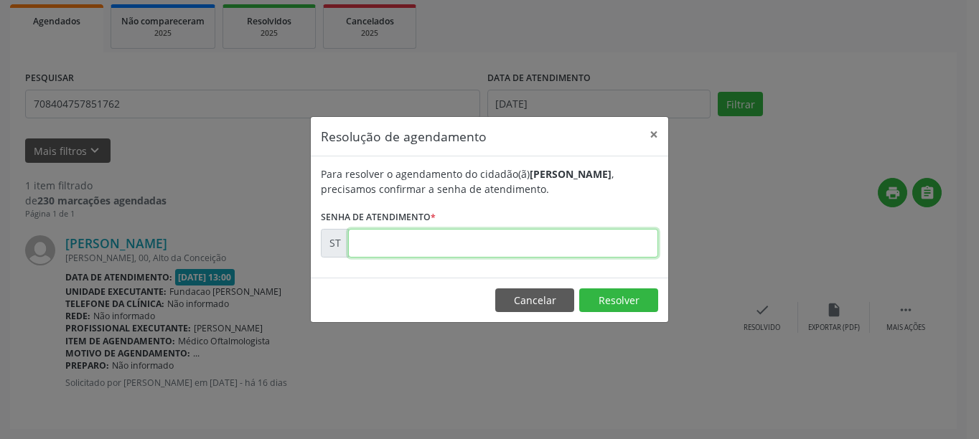
click at [417, 237] on input "text" at bounding box center [503, 243] width 310 height 29
type input "00020927"
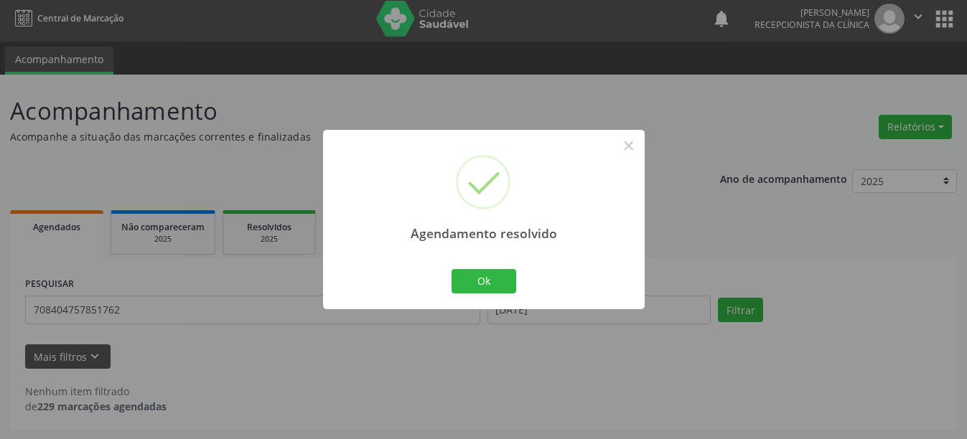
scroll to position [4, 0]
click at [499, 282] on button "Ok" at bounding box center [483, 281] width 65 height 24
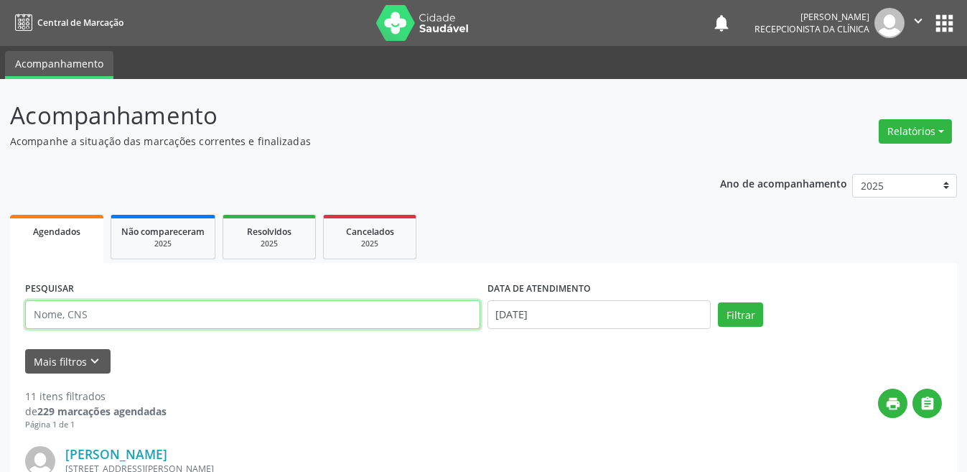
drag, startPoint x: 0, startPoint y: 0, endPoint x: 167, endPoint y: 308, distance: 350.1
click at [167, 308] on input "text" at bounding box center [252, 314] width 455 height 29
type input "702406500553028"
click at [718, 302] on button "Filtrar" at bounding box center [740, 314] width 45 height 24
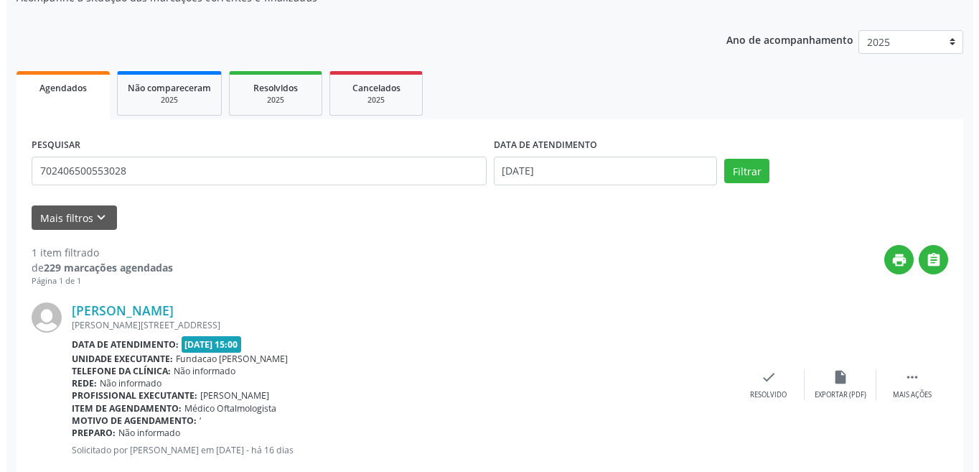
scroll to position [178, 0]
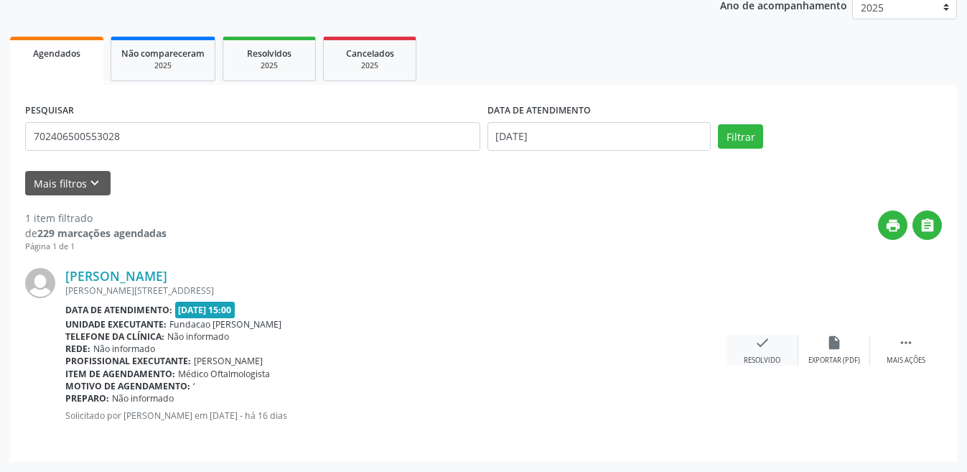
click at [750, 347] on div "check Resolvido" at bounding box center [762, 349] width 72 height 31
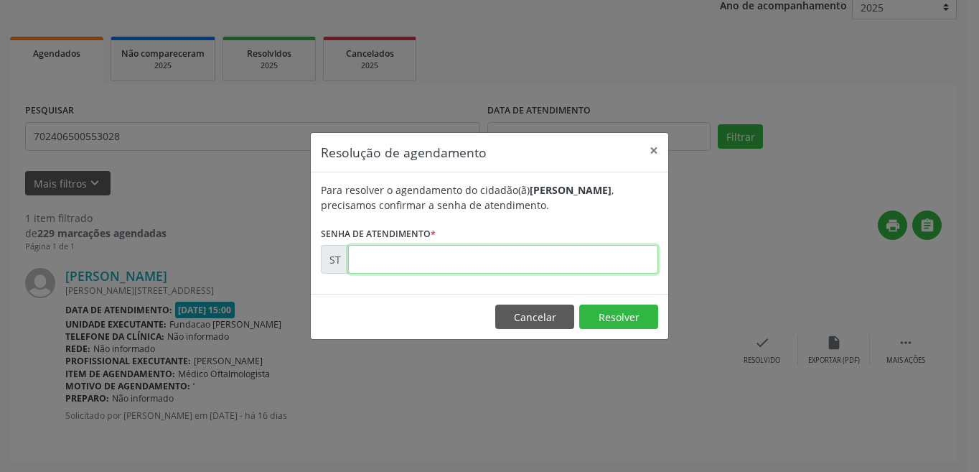
click at [510, 262] on input "text" at bounding box center [503, 259] width 310 height 29
type input "00020968"
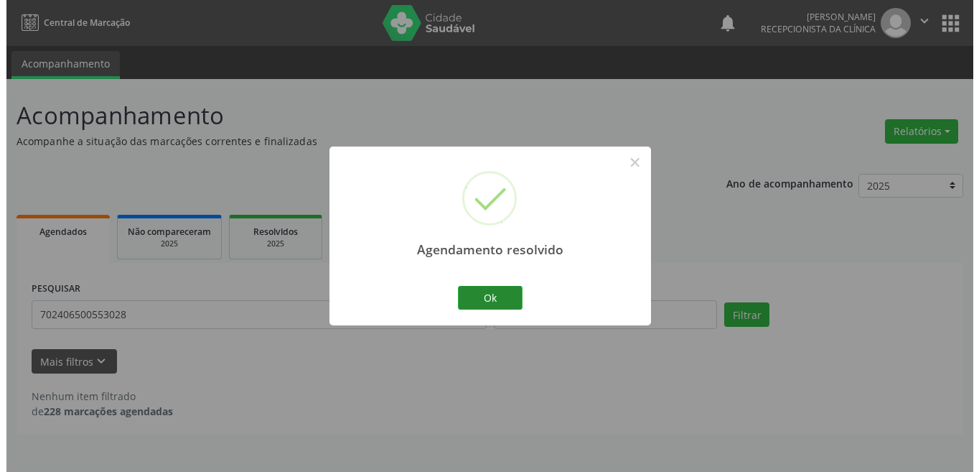
scroll to position [0, 0]
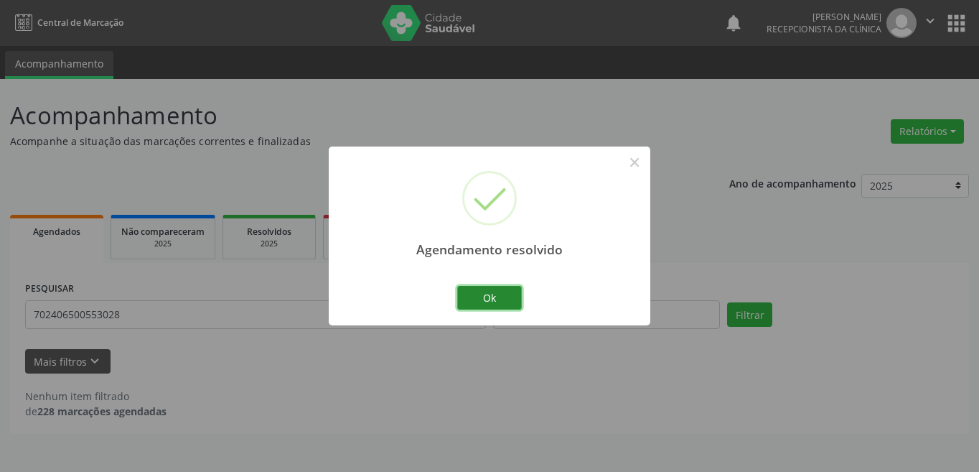
click at [491, 290] on button "Ok" at bounding box center [489, 298] width 65 height 24
